Goal: Answer question/provide support

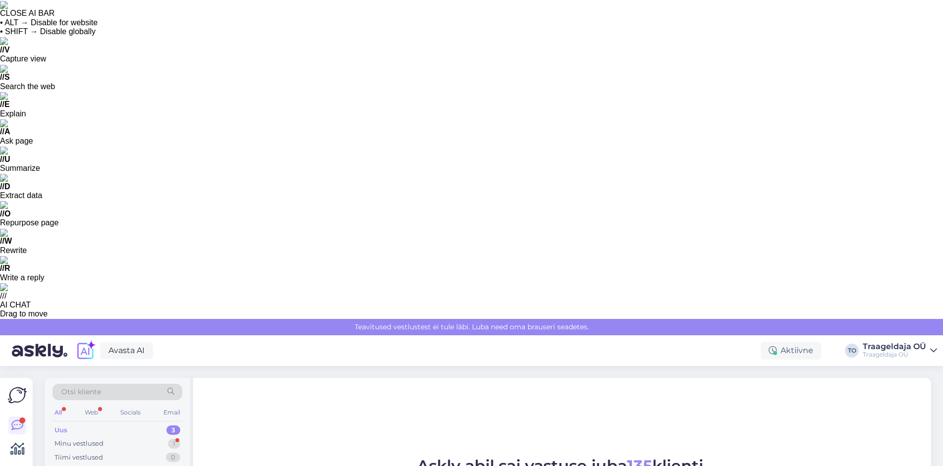
click at [123, 423] on div "Uus 3" at bounding box center [117, 430] width 130 height 14
click at [118, 423] on div "Uus 3" at bounding box center [117, 430] width 130 height 14
click at [112, 437] on div "Minu vestlused 1" at bounding box center [117, 444] width 130 height 14
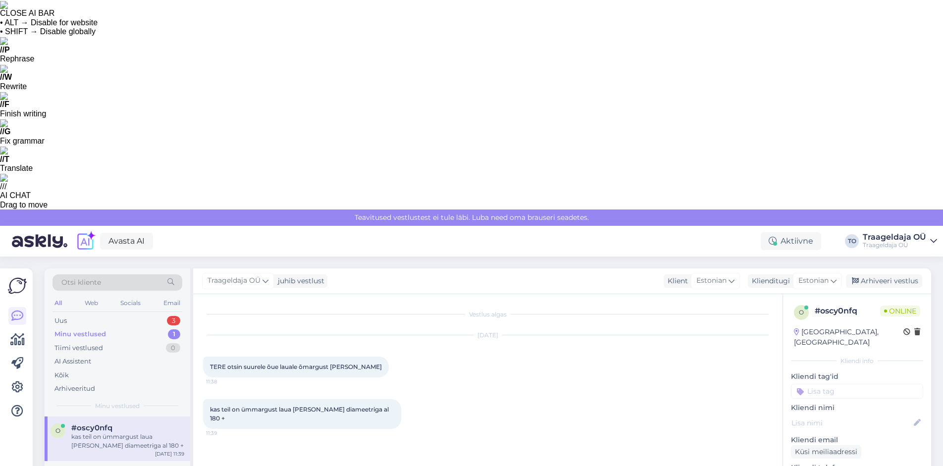
type textarea "Tere! Kohe uurin [PERSON_NAME] peagi teada."
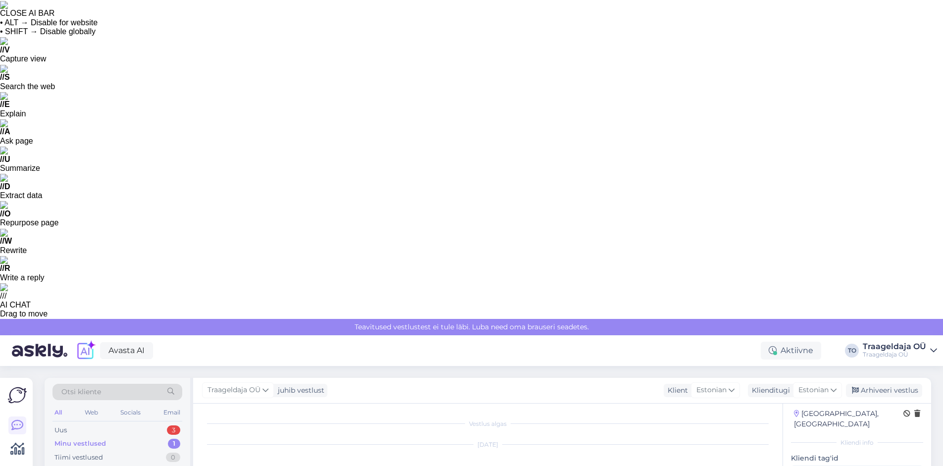
scroll to position [0, 0]
